Goal: Check status: Check status

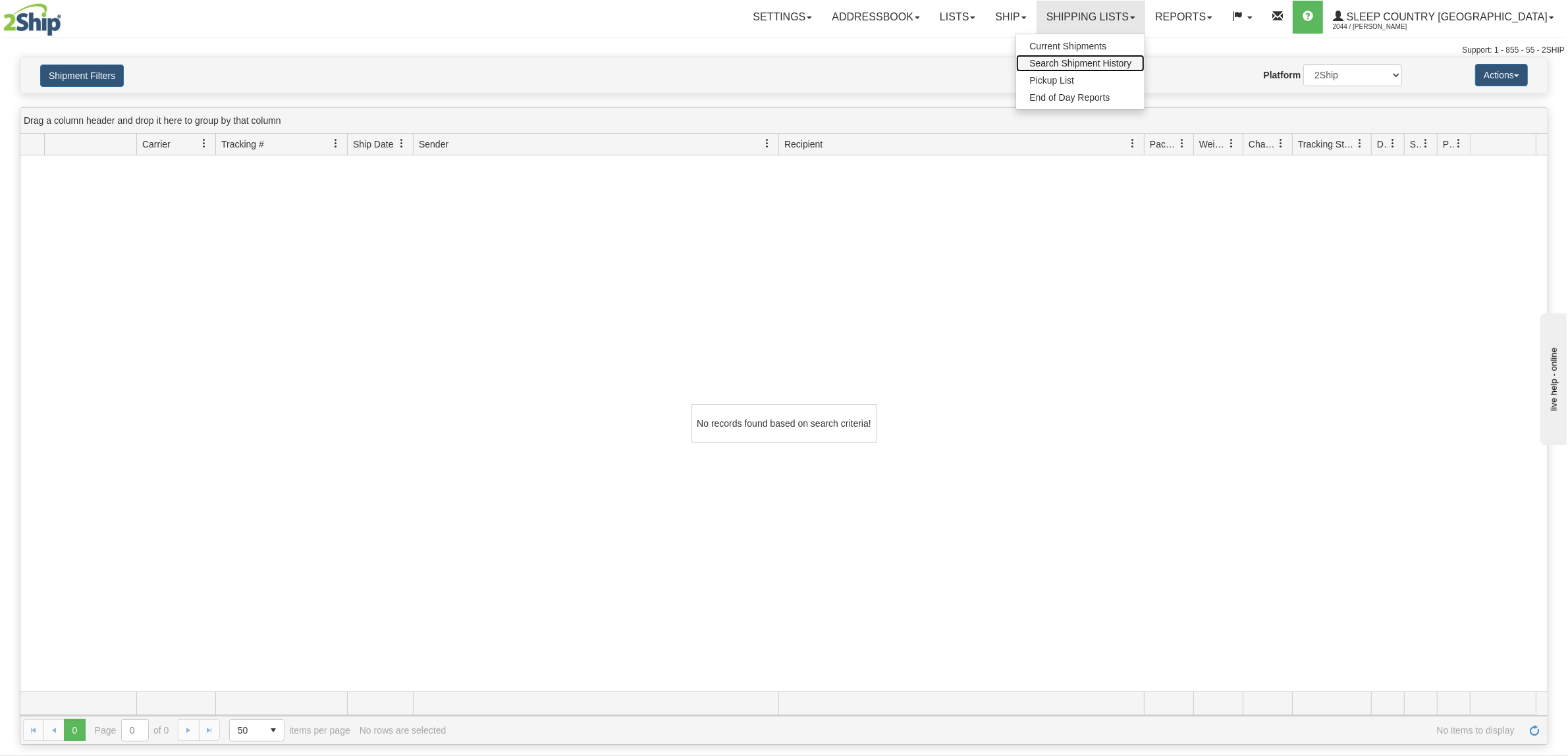
click at [1131, 67] on span "Search Shipment History" at bounding box center [1080, 63] width 102 height 10
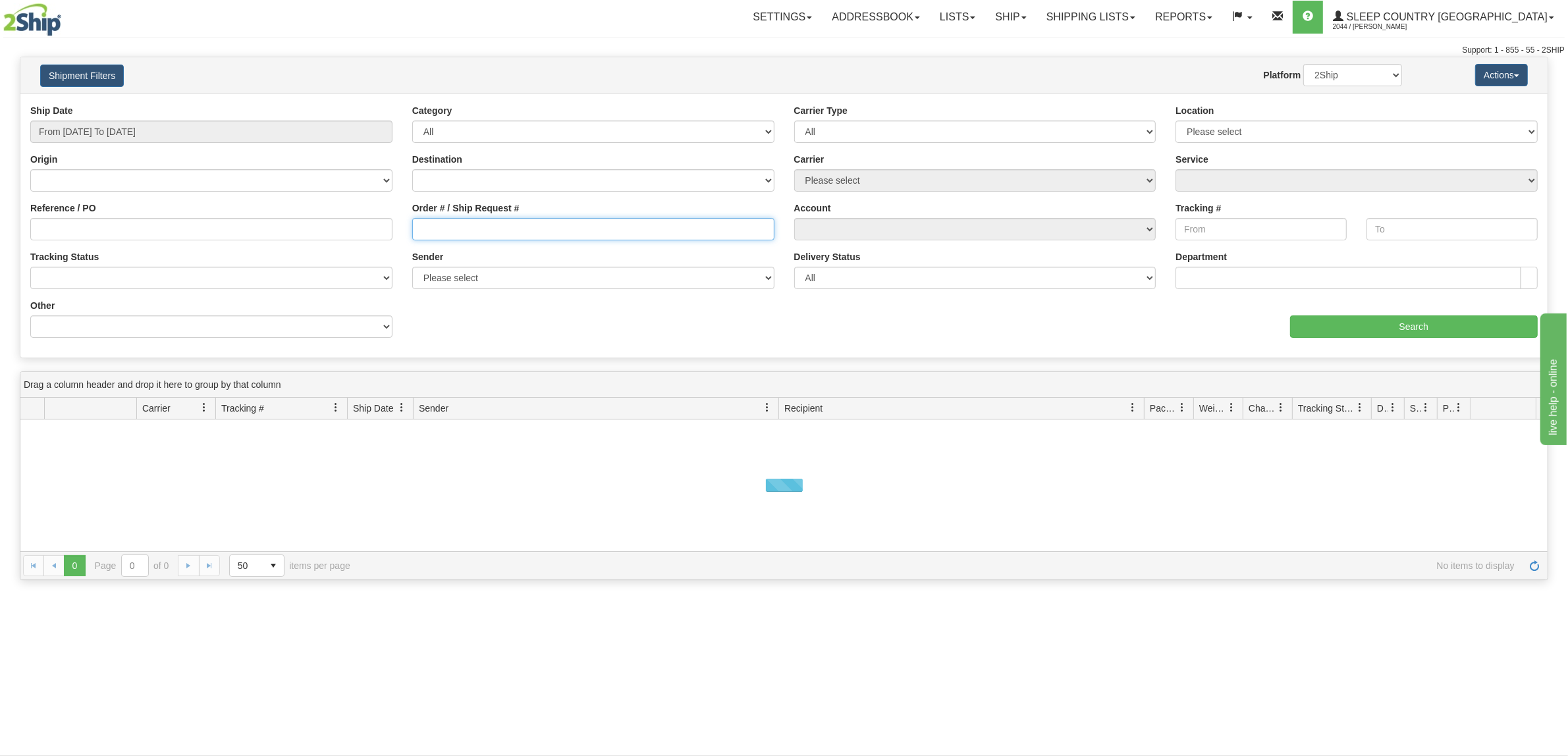
click at [498, 235] on input "Order # / Ship Request #" at bounding box center [593, 229] width 362 height 22
paste input "9000I041552"
type input "9000I041552"
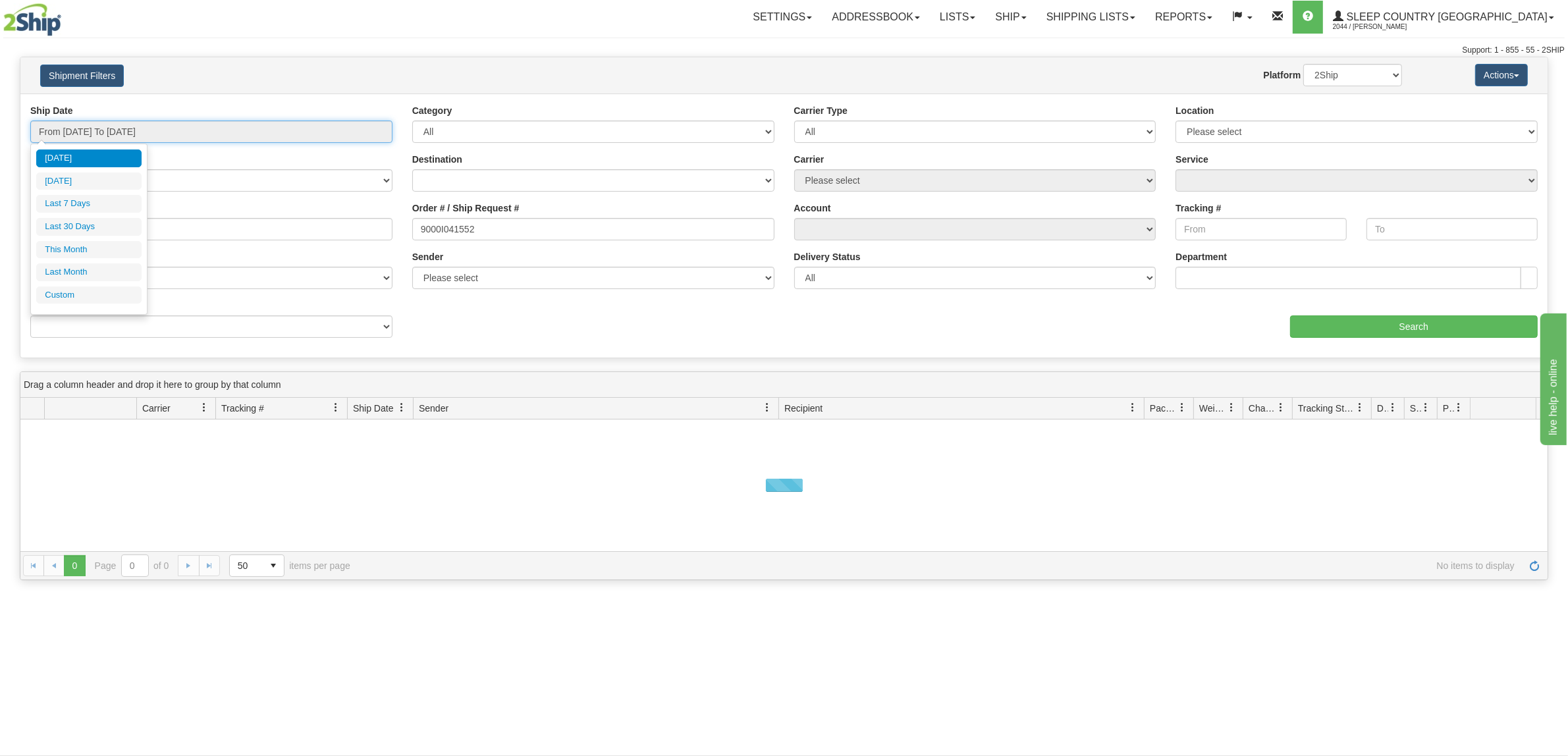
click at [281, 132] on input "From 09/01/2025 To 09/02/2025" at bounding box center [211, 131] width 362 height 22
click at [117, 234] on li "Last 30 Days" at bounding box center [89, 226] width 106 height 17
type input "From [DATE] To [DATE]"
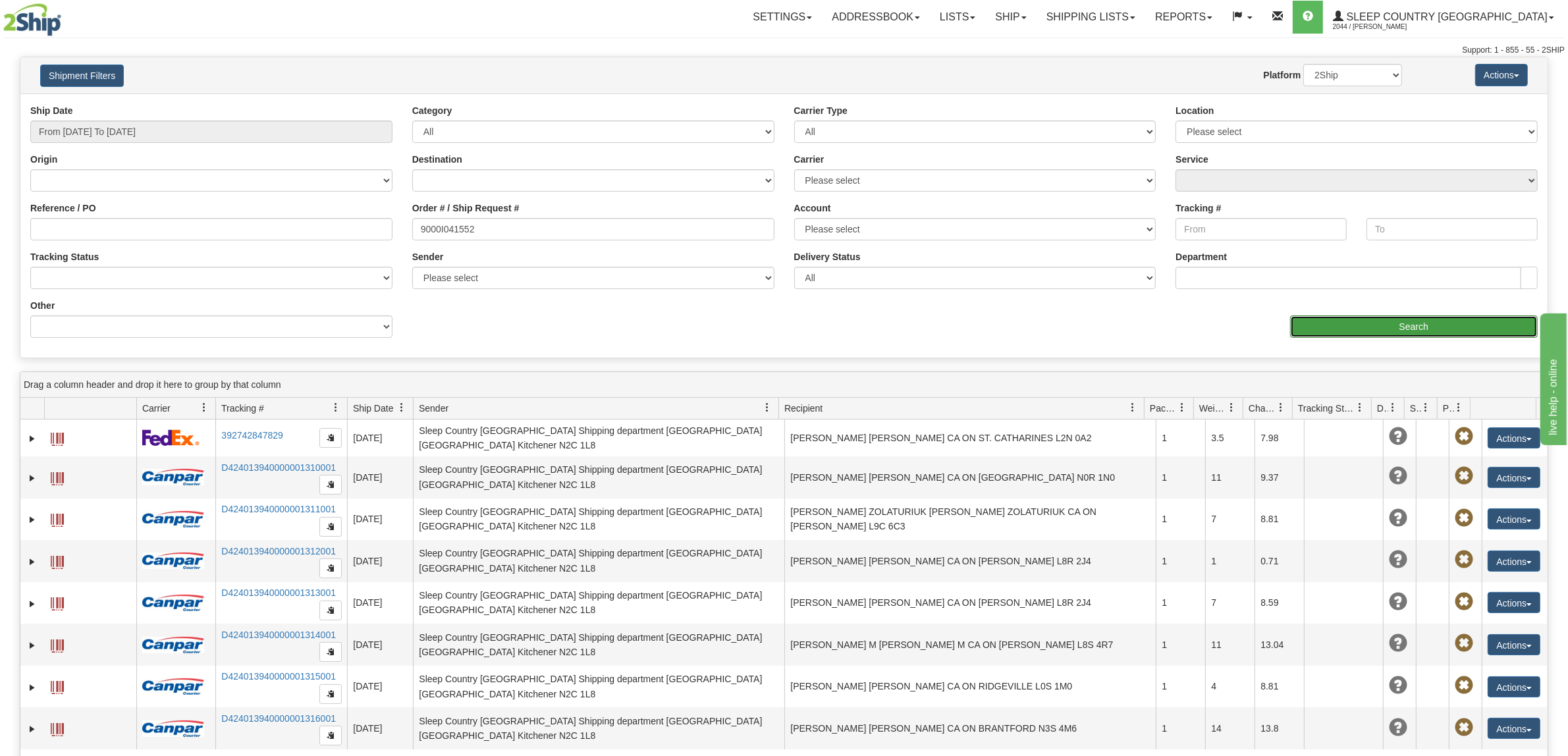
click at [1357, 330] on input "Search" at bounding box center [1414, 326] width 248 height 22
